Goal: Transaction & Acquisition: Purchase product/service

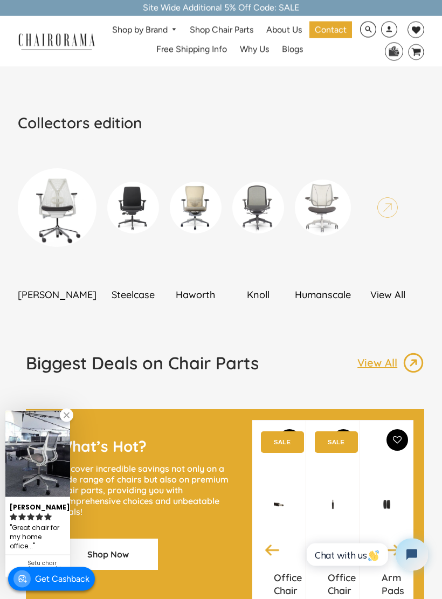
scroll to position [628, 0]
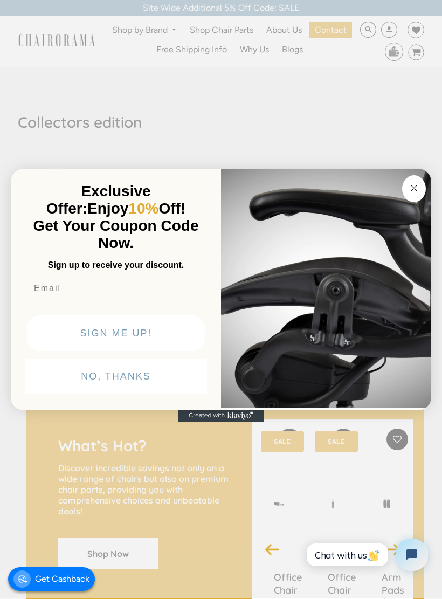
click at [424, 176] on img "POPUP Form" at bounding box center [326, 286] width 210 height 241
click at [415, 184] on circle "Close dialog" at bounding box center [414, 188] width 12 height 12
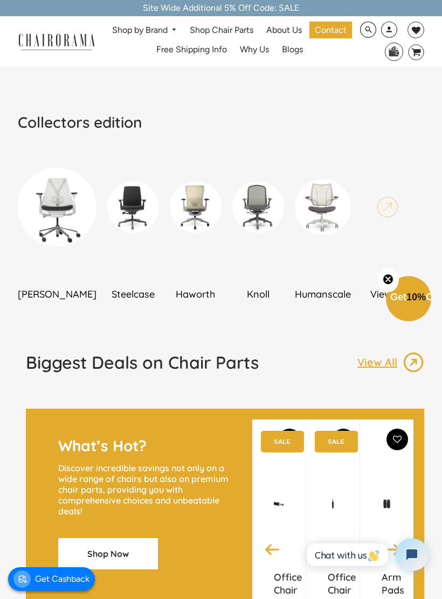
click at [55, 246] on img at bounding box center [57, 207] width 79 height 79
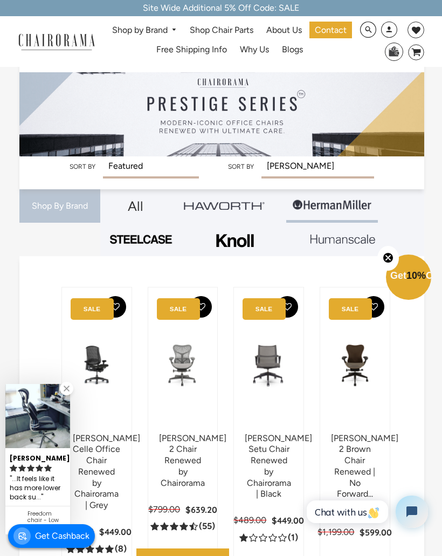
scroll to position [36, 0]
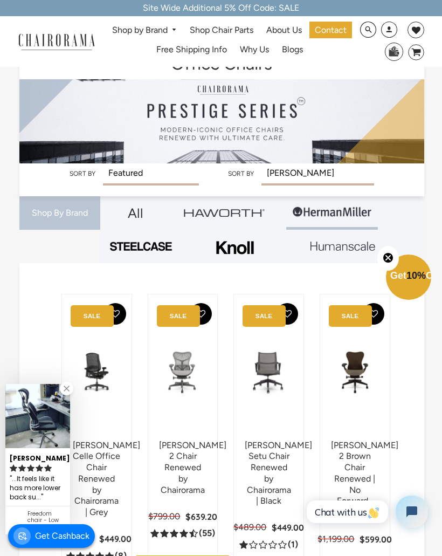
click at [324, 249] on img at bounding box center [342, 246] width 65 height 10
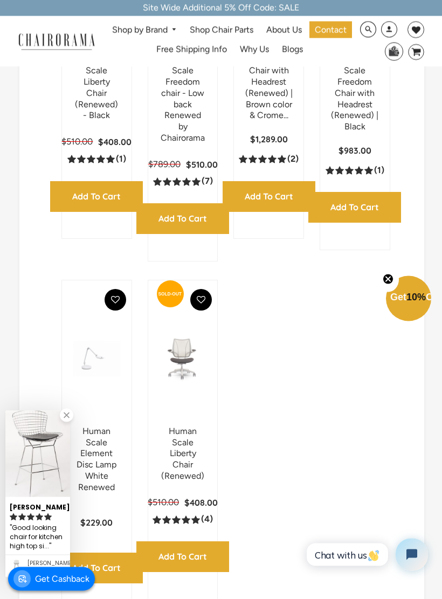
scroll to position [421, 0]
click at [183, 438] on link "Human Scale Liberty Chair (Renewed)" at bounding box center [182, 453] width 43 height 55
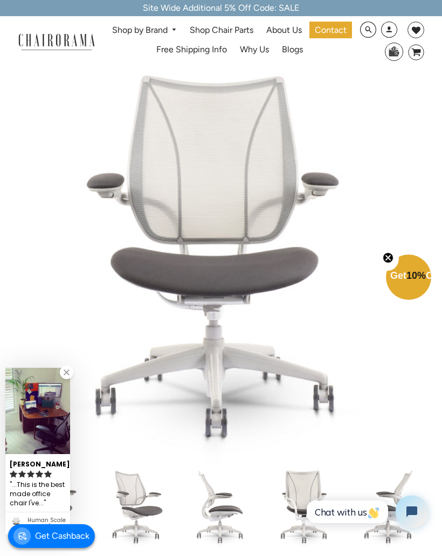
scroll to position [74, 0]
click at [67, 375] on link at bounding box center [66, 371] width 13 height 13
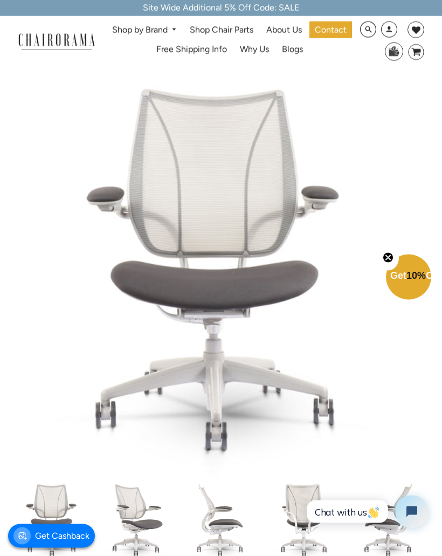
scroll to position [0, 0]
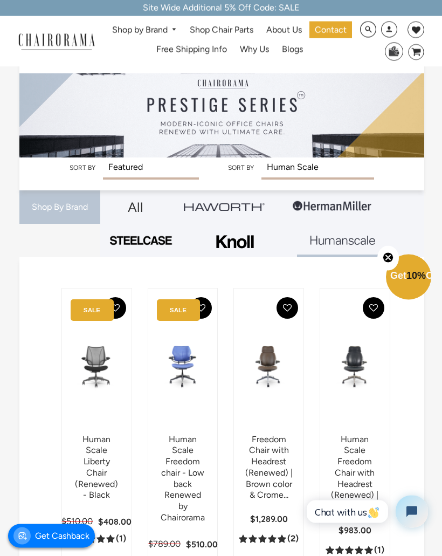
scroll to position [38, 0]
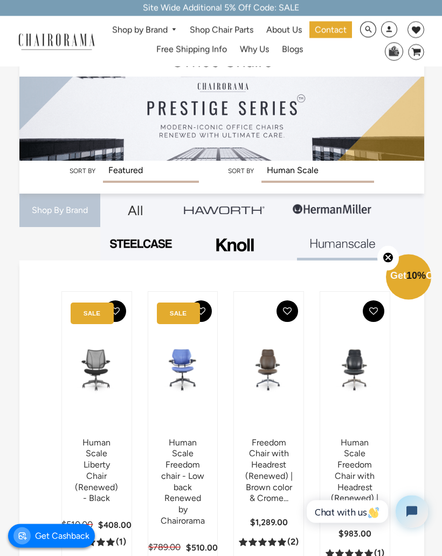
click at [235, 245] on img at bounding box center [234, 245] width 43 height 27
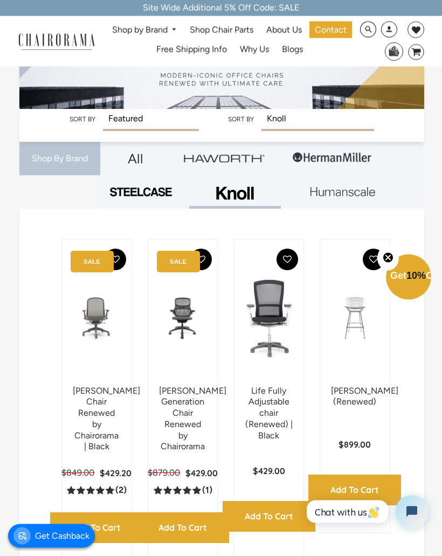
scroll to position [90, 0]
click at [150, 195] on img at bounding box center [140, 192] width 65 height 12
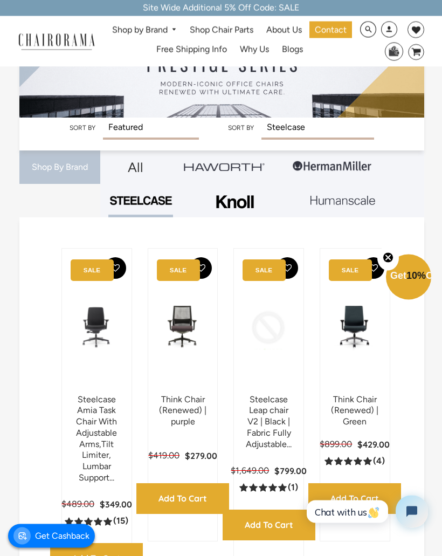
scroll to position [81, 0]
click at [238, 168] on img at bounding box center [224, 167] width 81 height 8
